Goal: Information Seeking & Learning: Learn about a topic

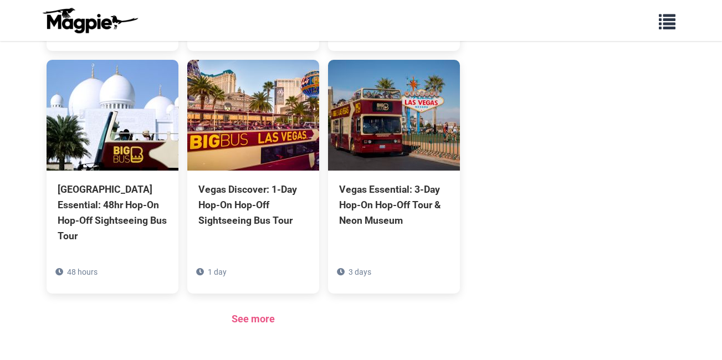
scroll to position [1099, 0]
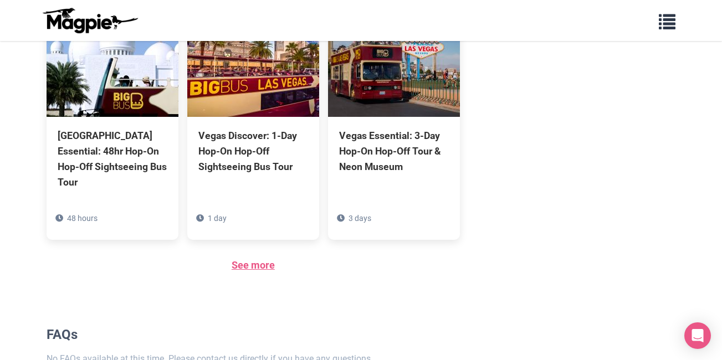
click at [269, 259] on link "See more" at bounding box center [253, 265] width 43 height 12
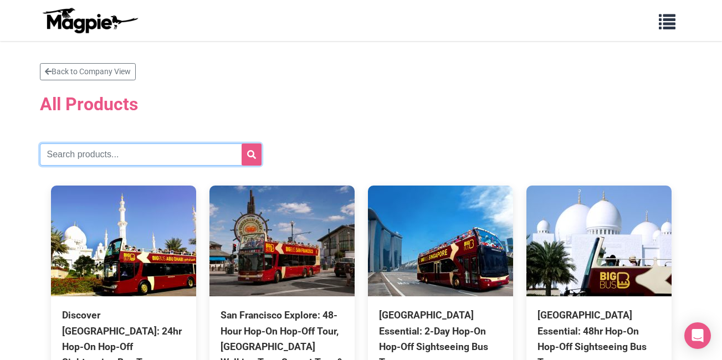
click at [113, 150] on input "text" at bounding box center [151, 155] width 222 height 22
type input "[GEOGRAPHIC_DATA]"
click at [242, 144] on button "submit" at bounding box center [252, 155] width 20 height 22
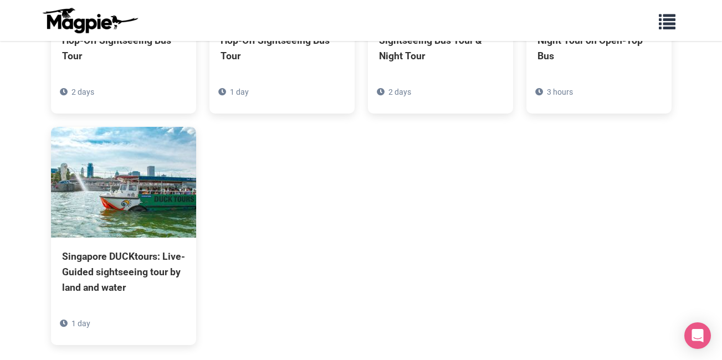
scroll to position [333, 0]
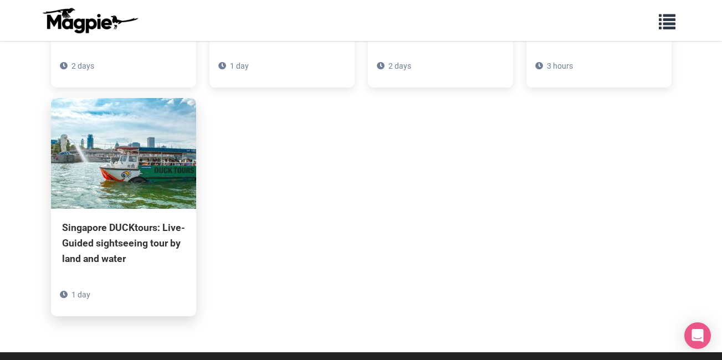
click at [91, 228] on div "Singapore DUCKtours: Live-Guided sightseeing tour by land and water" at bounding box center [123, 243] width 123 height 47
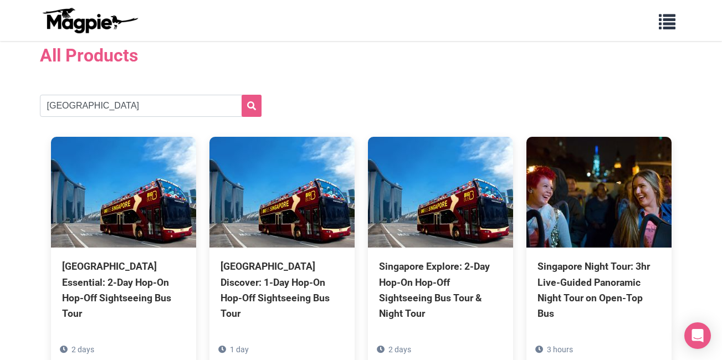
scroll to position [0, 0]
